Goal: Task Accomplishment & Management: Use online tool/utility

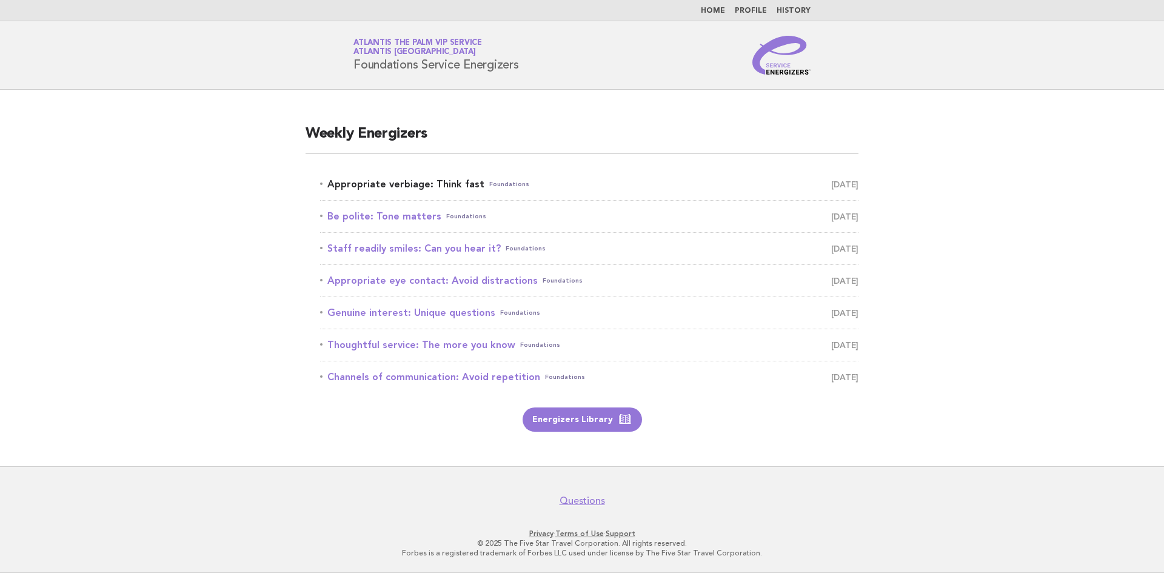
click at [401, 185] on link "Appropriate verbiage: Think fast Foundations September 19" at bounding box center [589, 184] width 539 height 17
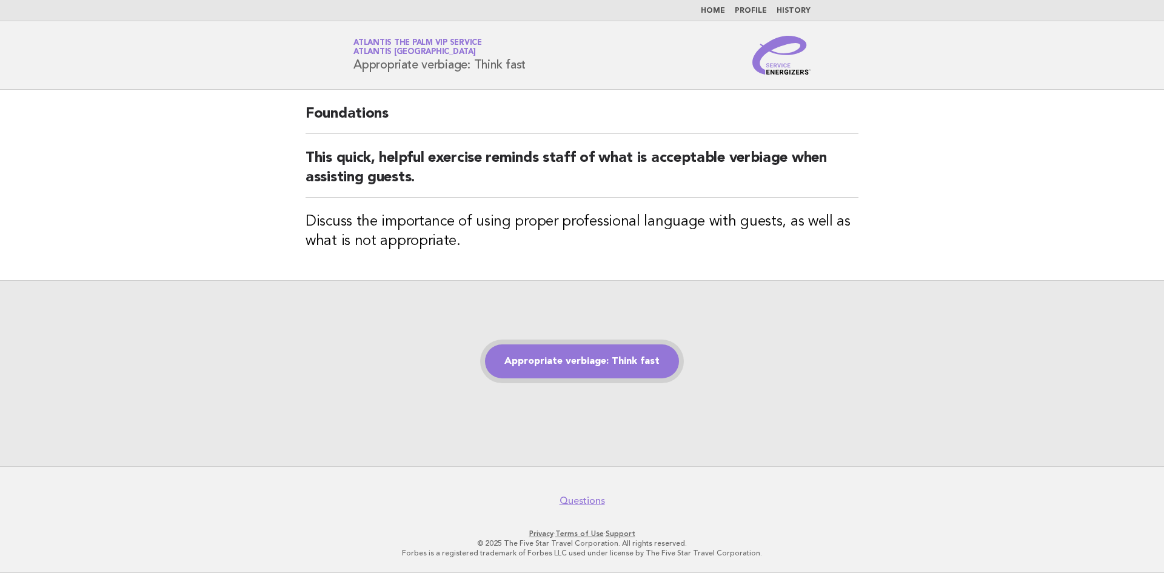
click at [631, 357] on link "Appropriate verbiage: Think fast" at bounding box center [582, 361] width 194 height 34
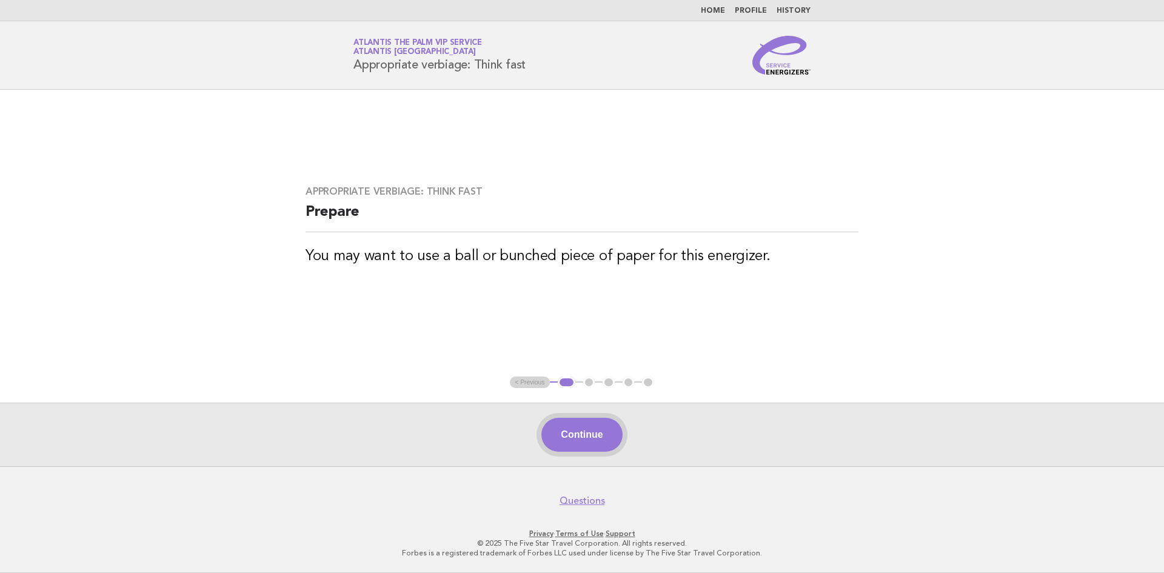
click at [590, 432] on button "Continue" at bounding box center [582, 435] width 81 height 34
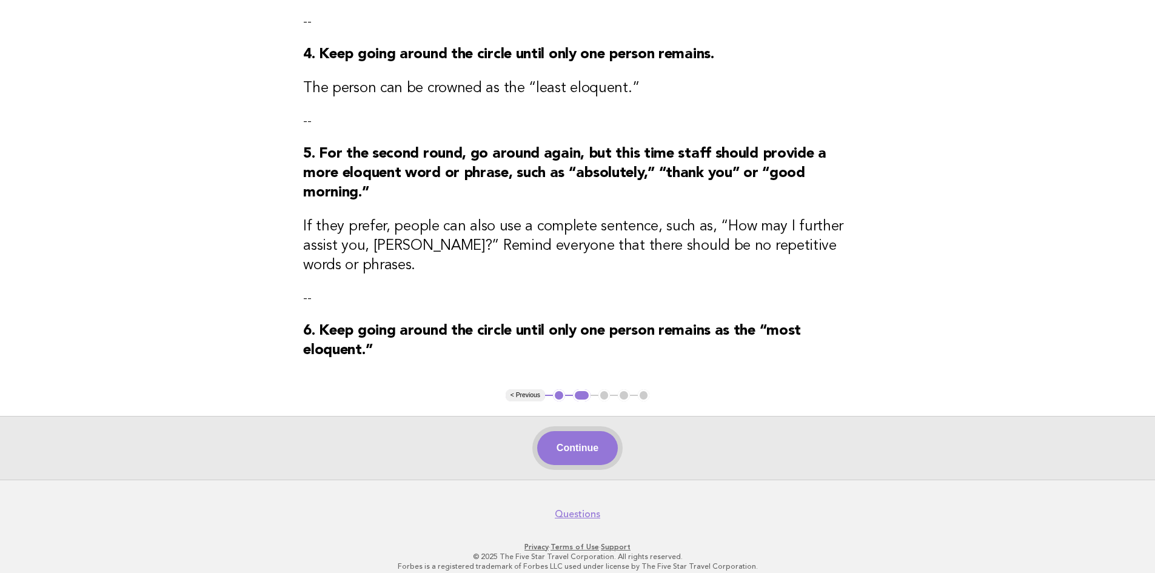
click at [586, 431] on button "Continue" at bounding box center [577, 448] width 81 height 34
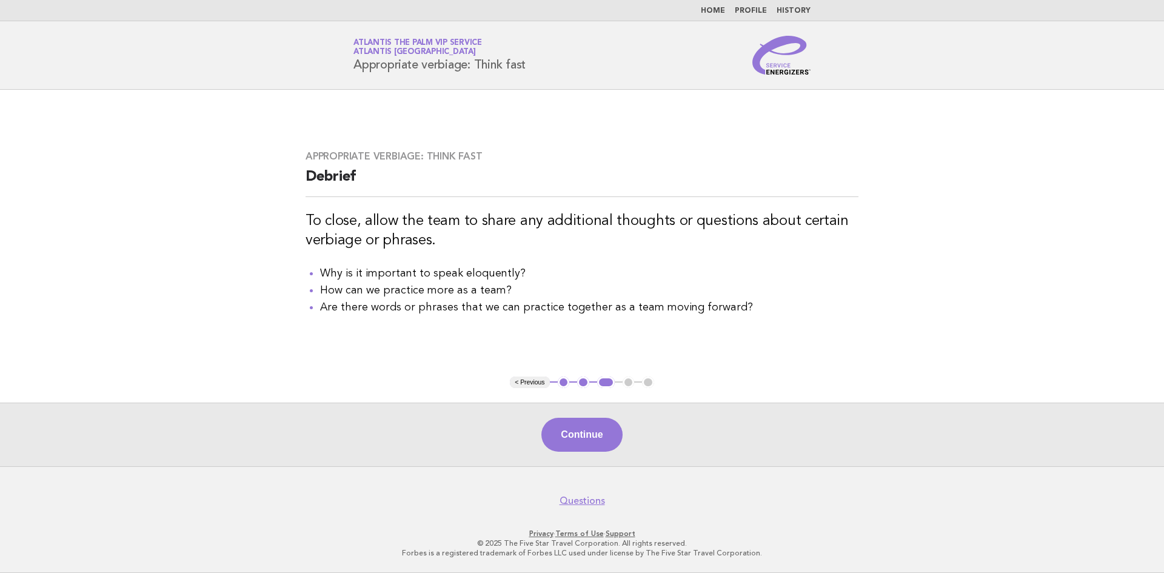
click at [595, 417] on div "Continue" at bounding box center [582, 435] width 1164 height 64
click at [581, 439] on button "Continue" at bounding box center [582, 435] width 81 height 34
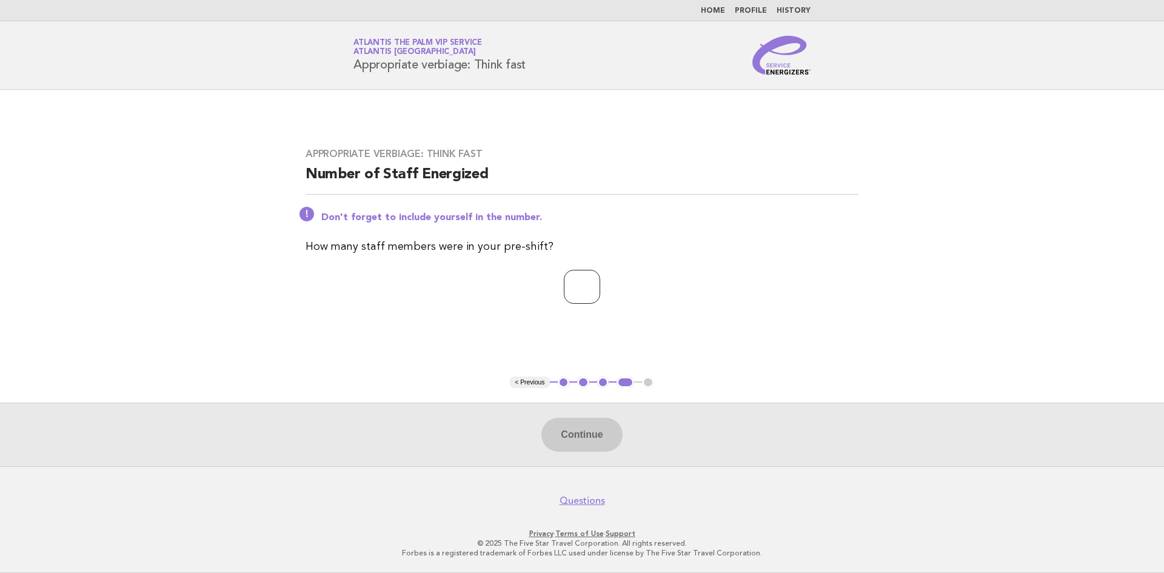
click at [564, 297] on input "number" at bounding box center [582, 287] width 36 height 34
drag, startPoint x: 566, startPoint y: 288, endPoint x: 501, endPoint y: 274, distance: 66.4
click at [502, 283] on p "*" at bounding box center [582, 287] width 553 height 34
type input "*"
click at [597, 437] on button "Continue" at bounding box center [582, 435] width 81 height 34
